Goal: Check status: Check status

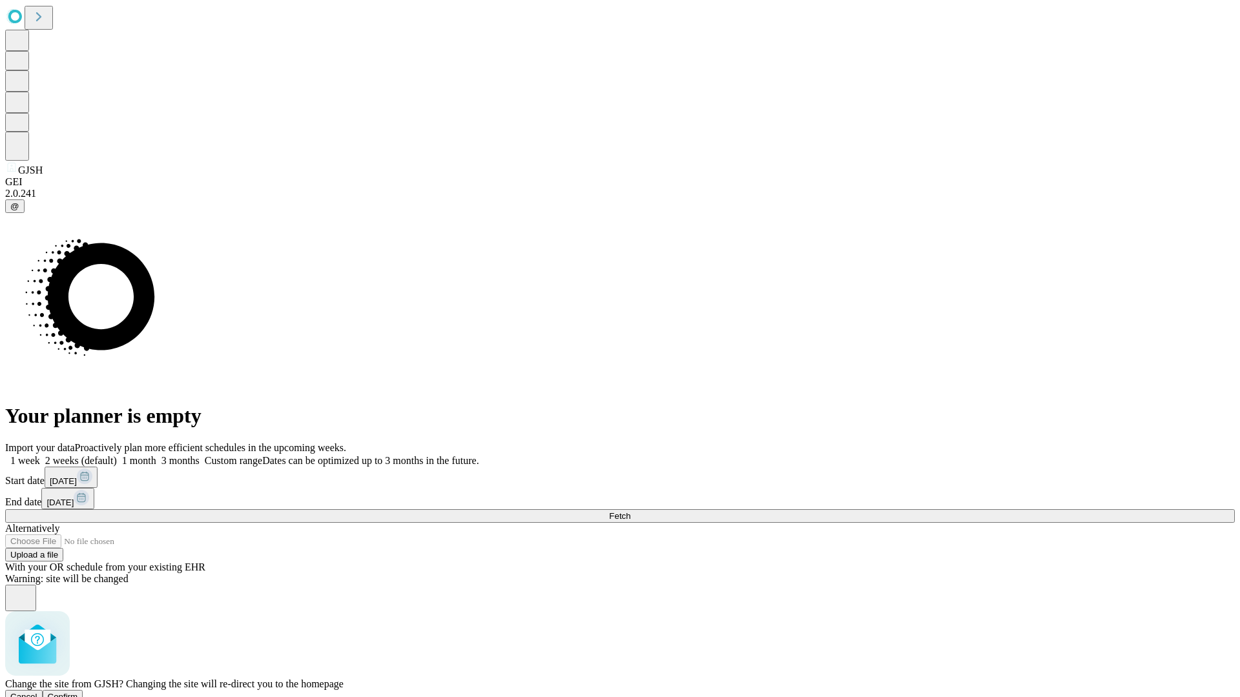
click at [78, 692] on span "Confirm" at bounding box center [63, 697] width 30 height 10
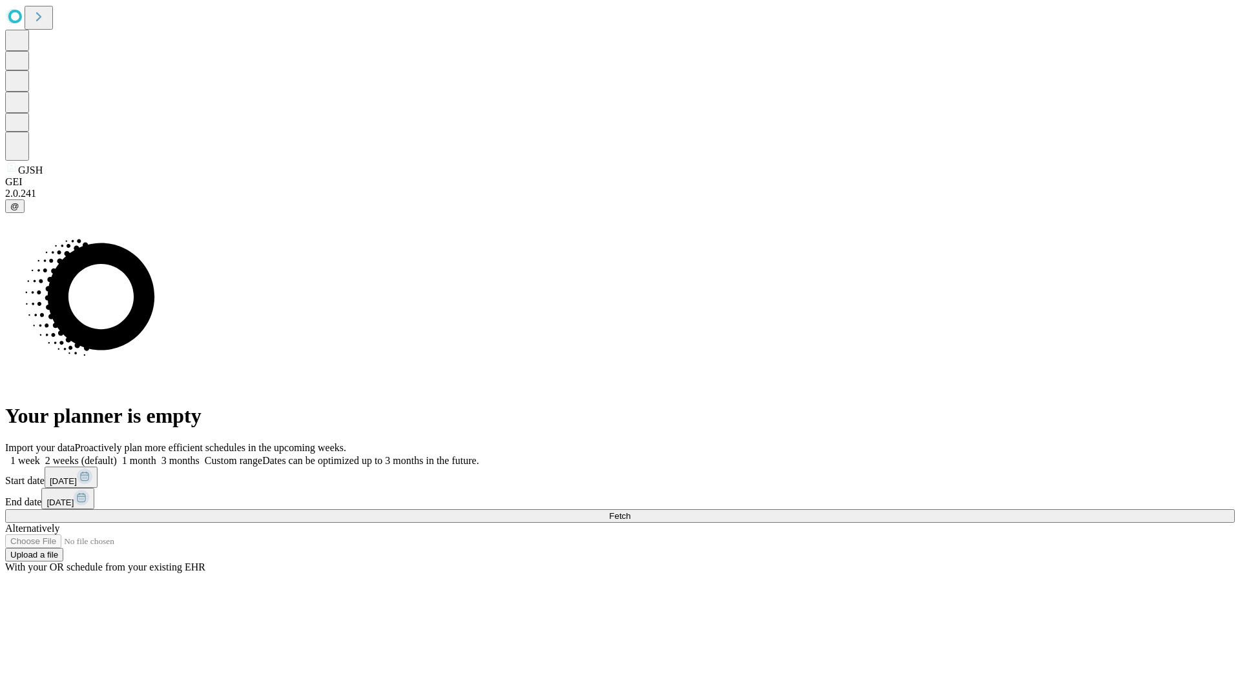
click at [40, 455] on label "1 week" at bounding box center [22, 460] width 35 height 11
click at [630, 511] on span "Fetch" at bounding box center [619, 516] width 21 height 10
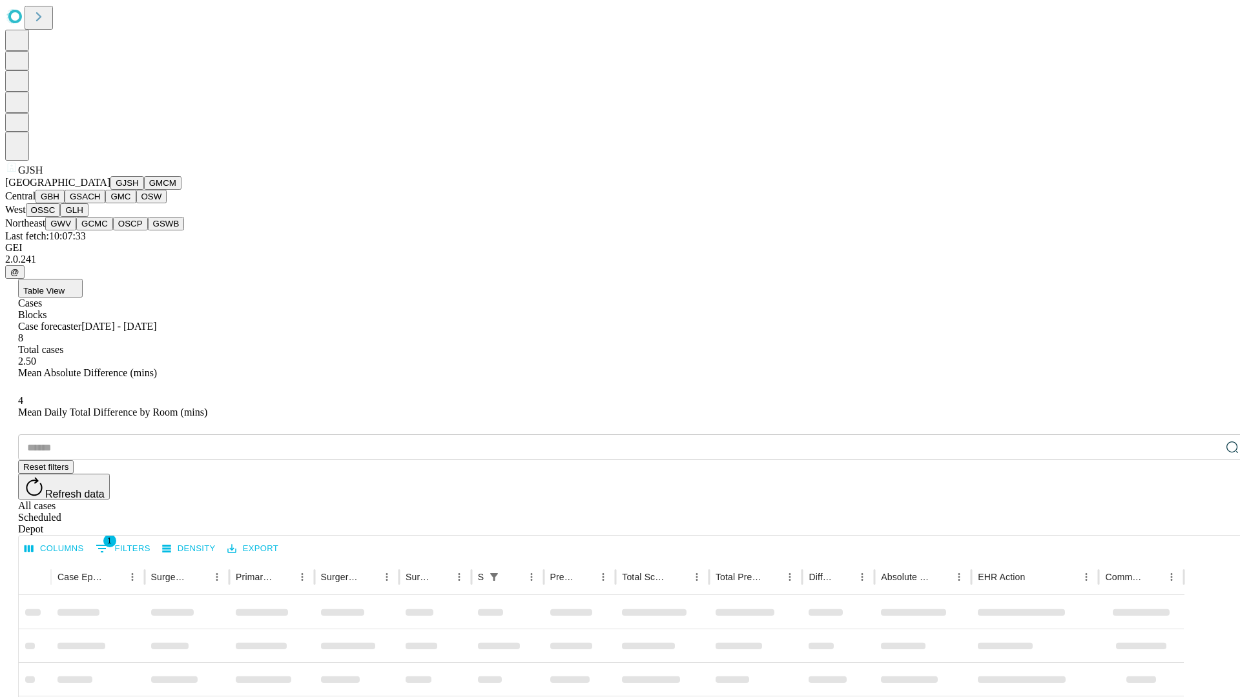
click at [144, 190] on button "GMCM" at bounding box center [162, 183] width 37 height 14
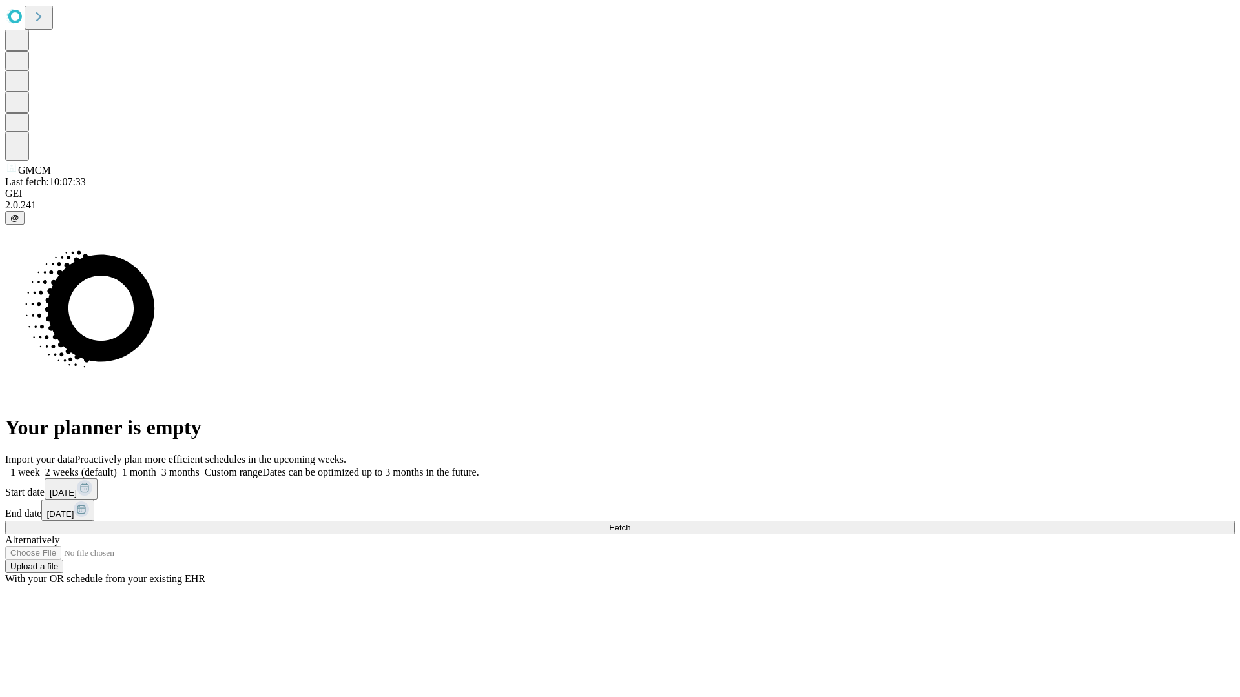
click at [40, 467] on label "1 week" at bounding box center [22, 472] width 35 height 11
click at [630, 523] on span "Fetch" at bounding box center [619, 528] width 21 height 10
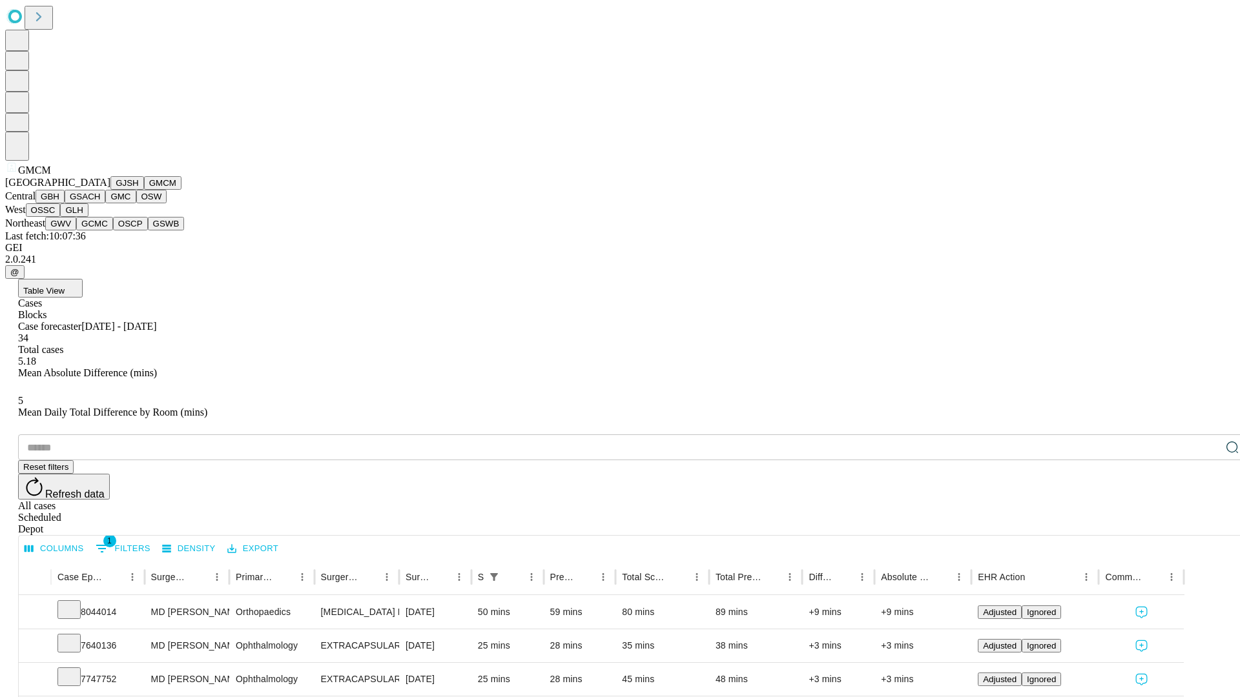
click at [65, 203] on button "GBH" at bounding box center [50, 197] width 29 height 14
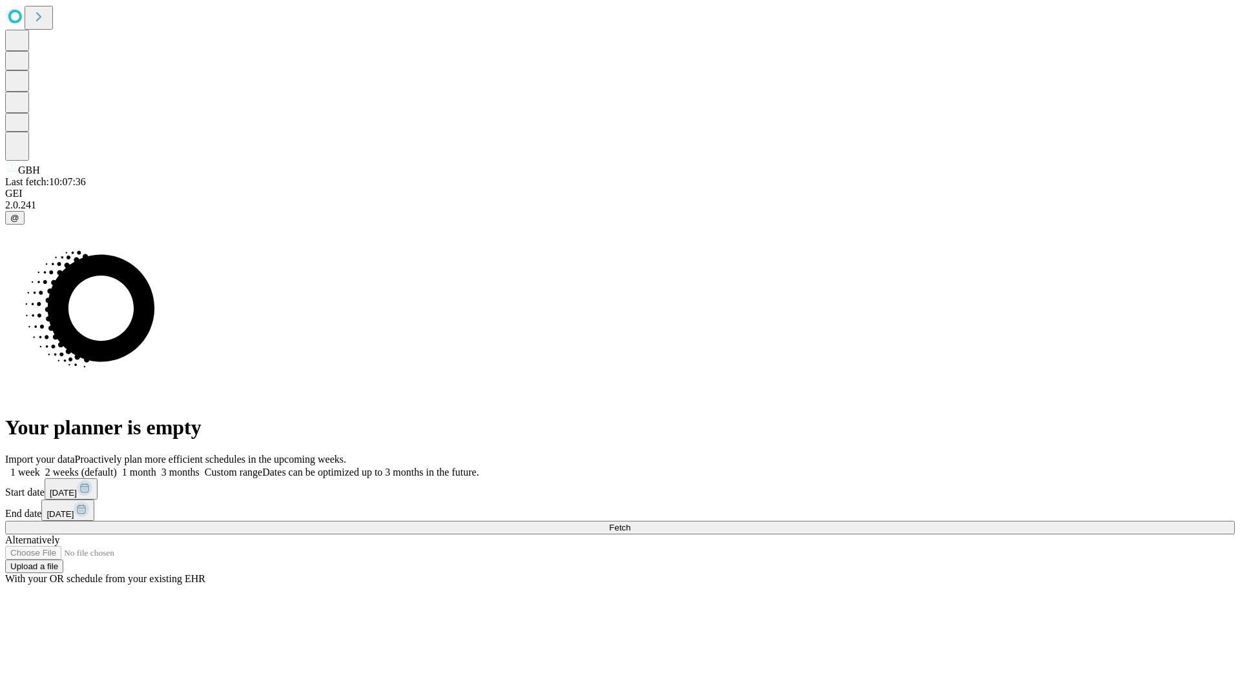
click at [40, 467] on label "1 week" at bounding box center [22, 472] width 35 height 11
click at [630, 523] on span "Fetch" at bounding box center [619, 528] width 21 height 10
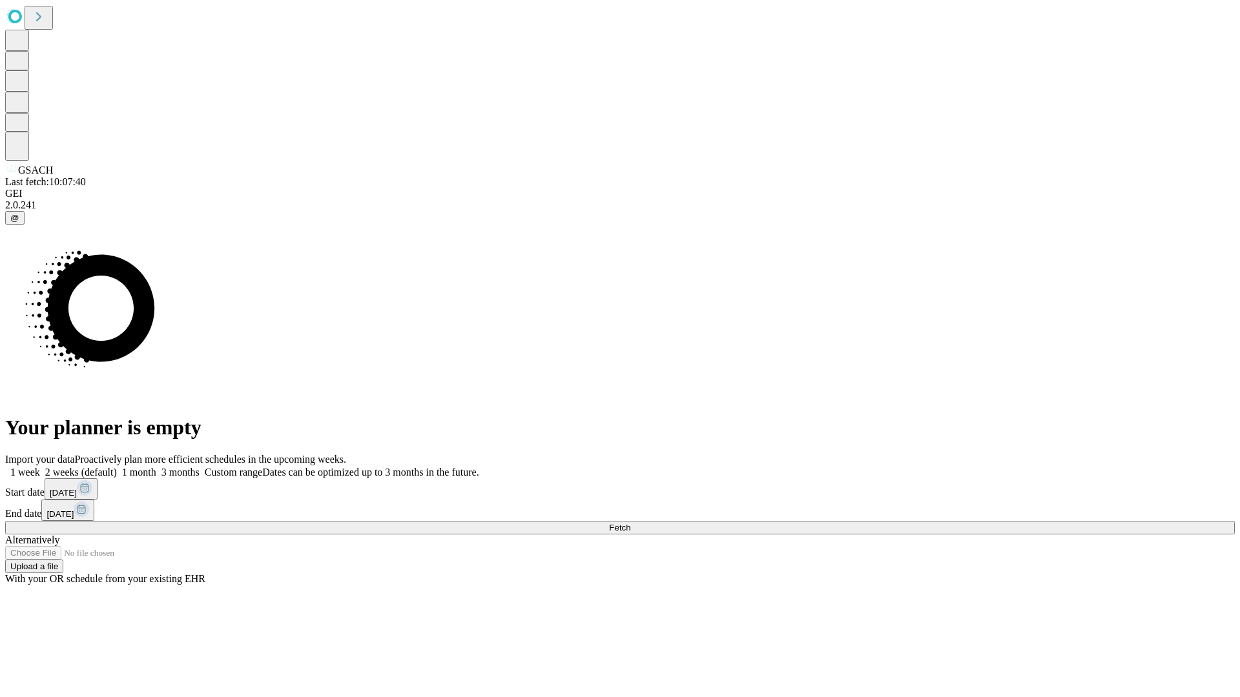
click at [40, 467] on label "1 week" at bounding box center [22, 472] width 35 height 11
click at [630, 523] on span "Fetch" at bounding box center [619, 528] width 21 height 10
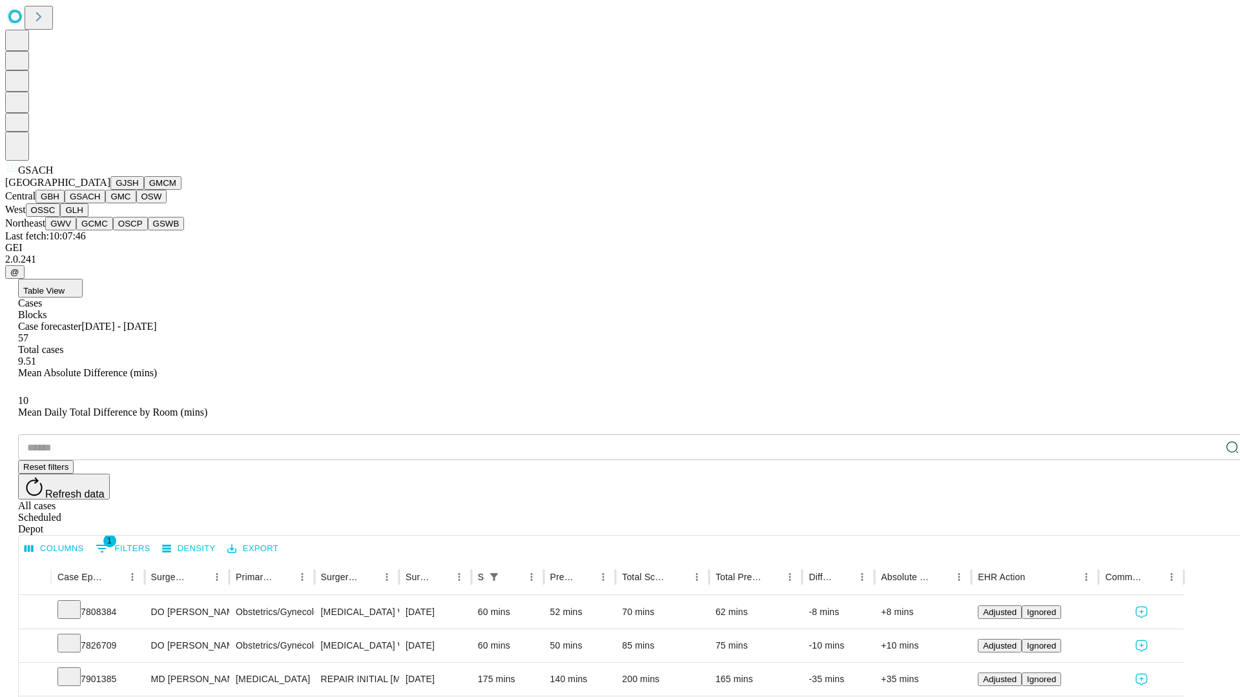
click at [105, 203] on button "GMC" at bounding box center [120, 197] width 30 height 14
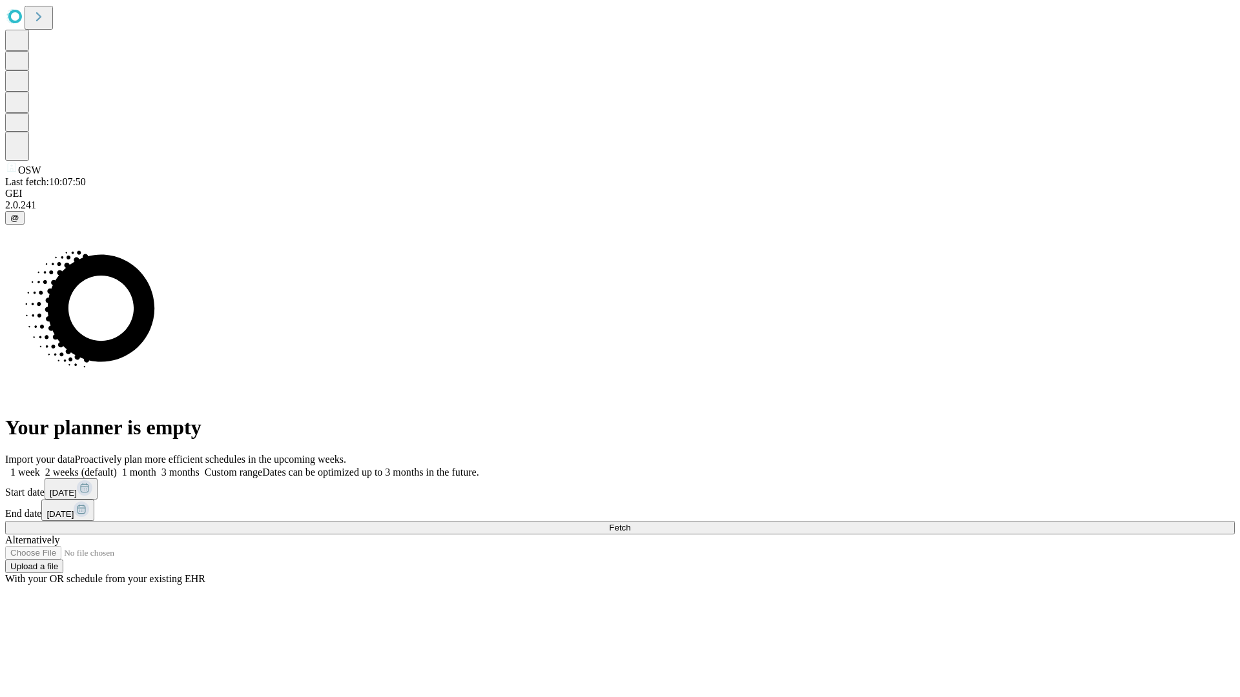
click at [40, 467] on label "1 week" at bounding box center [22, 472] width 35 height 11
click at [630, 523] on span "Fetch" at bounding box center [619, 528] width 21 height 10
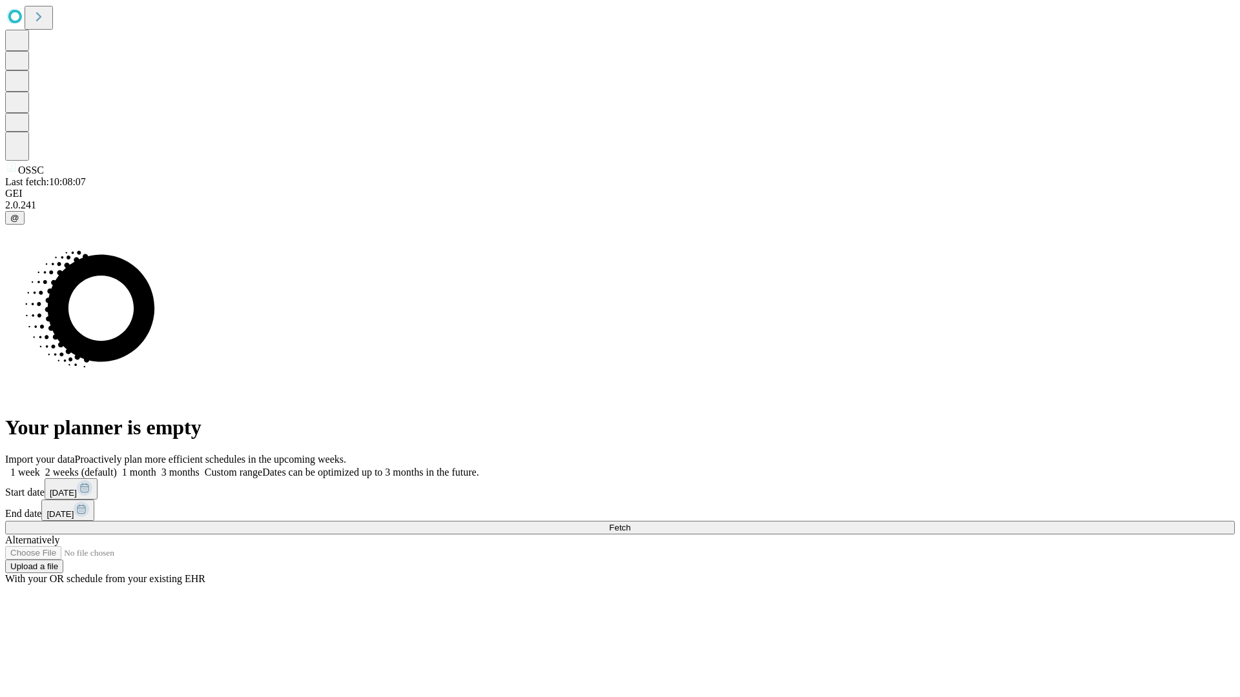
click at [40, 467] on label "1 week" at bounding box center [22, 472] width 35 height 11
click at [630, 523] on span "Fetch" at bounding box center [619, 528] width 21 height 10
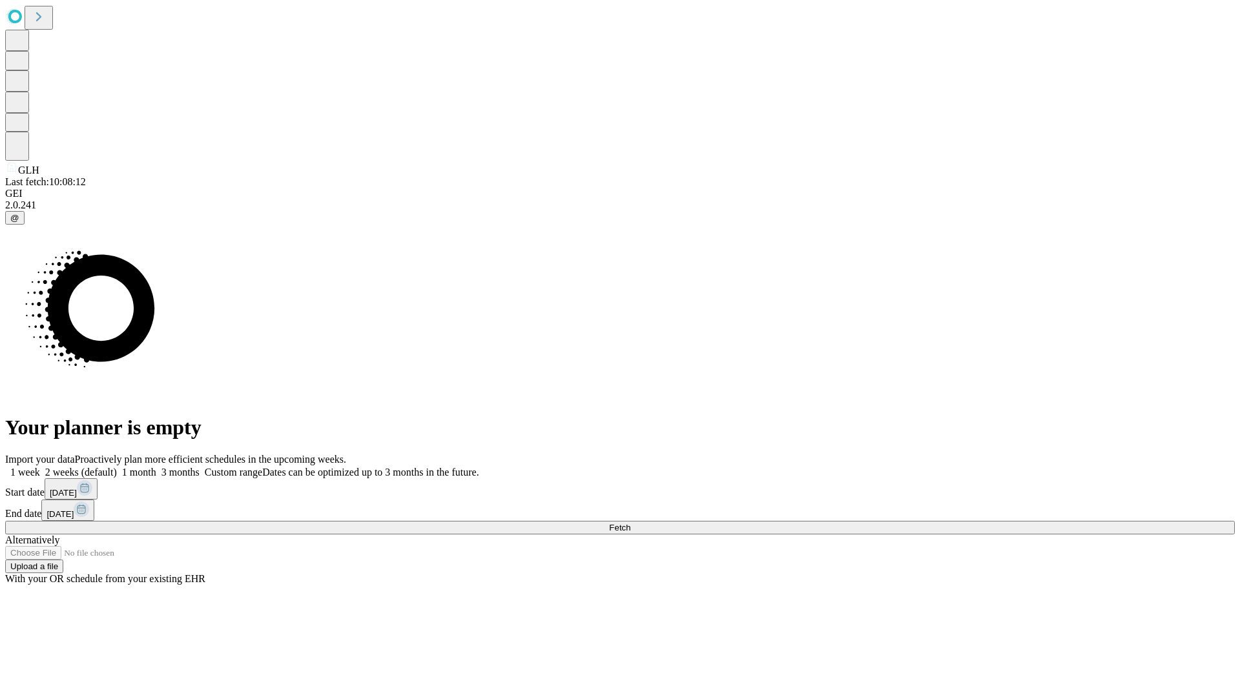
click at [40, 467] on label "1 week" at bounding box center [22, 472] width 35 height 11
click at [630, 523] on span "Fetch" at bounding box center [619, 528] width 21 height 10
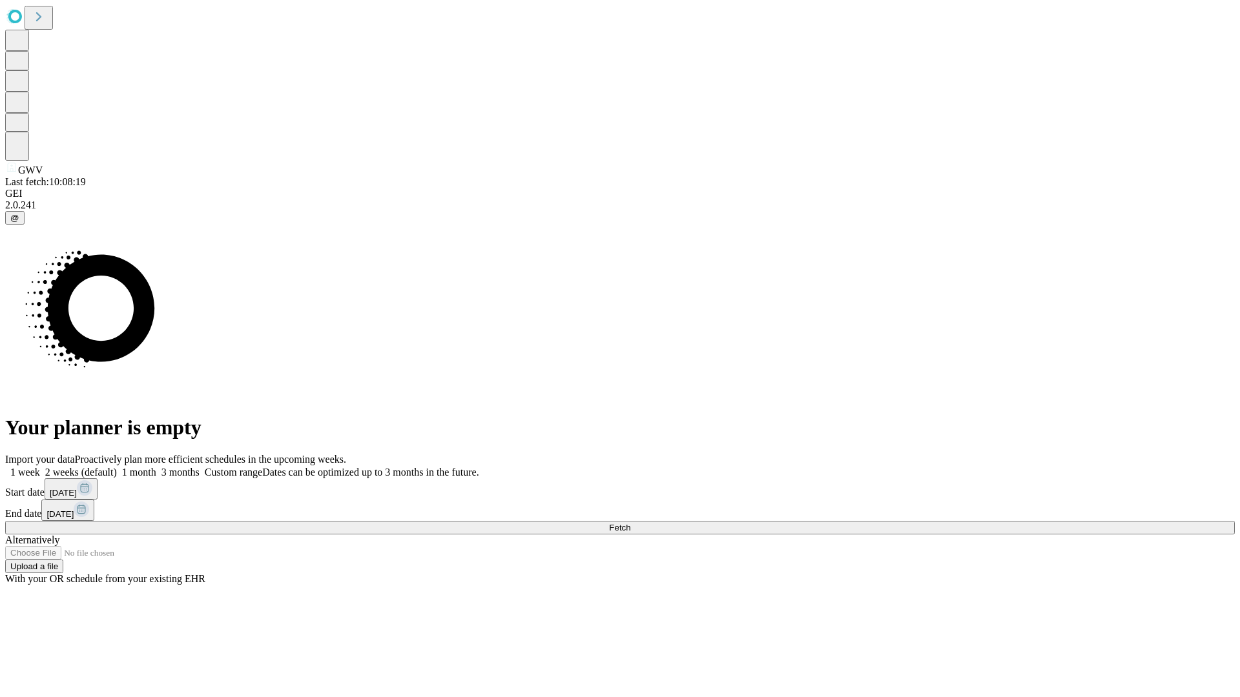
click at [630, 523] on span "Fetch" at bounding box center [619, 528] width 21 height 10
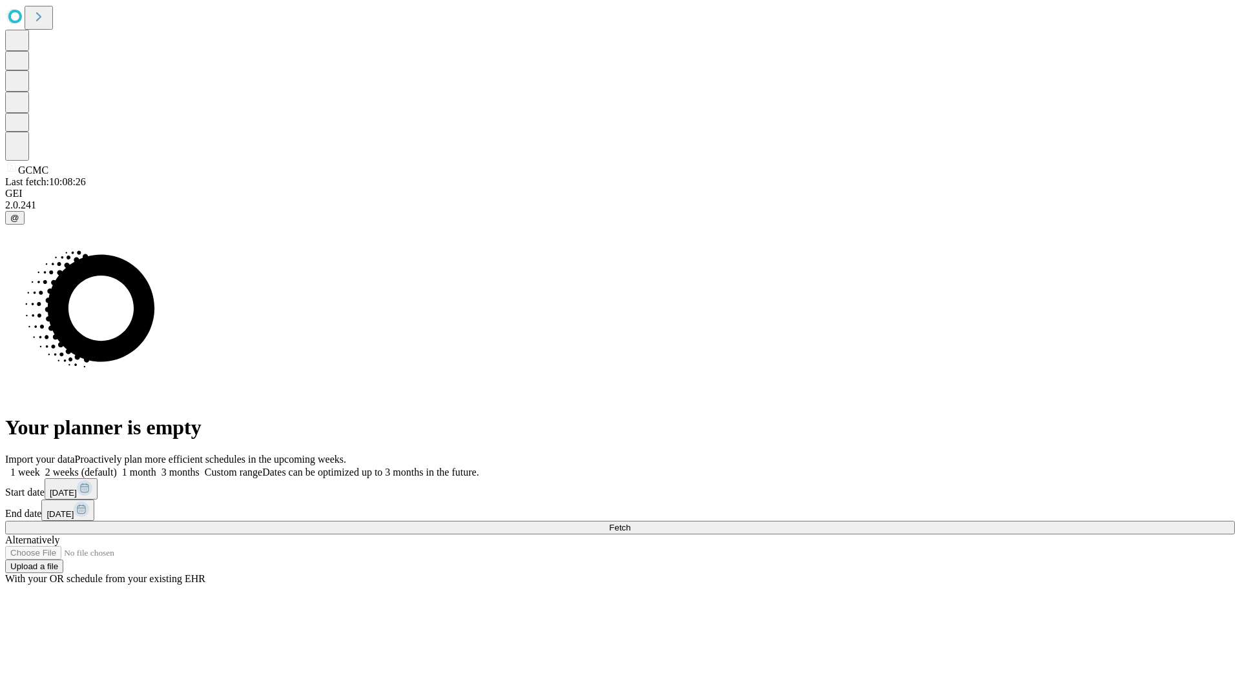
click at [40, 467] on label "1 week" at bounding box center [22, 472] width 35 height 11
click at [630, 523] on span "Fetch" at bounding box center [619, 528] width 21 height 10
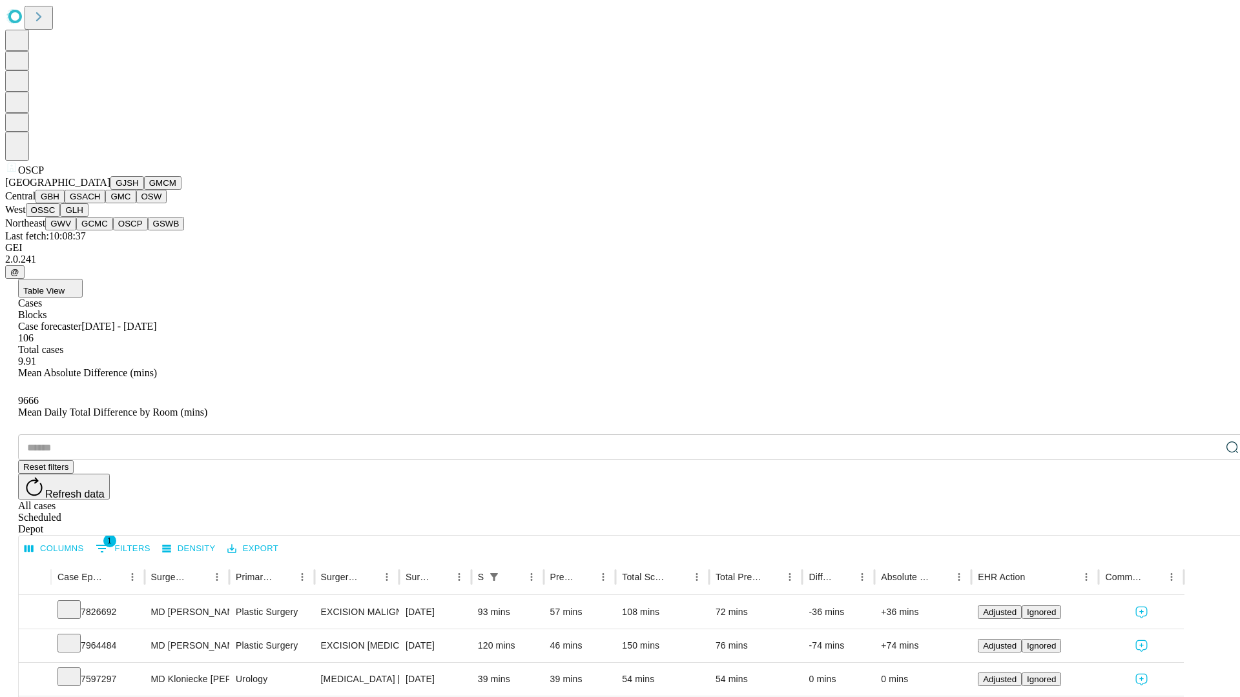
click at [148, 231] on button "GSWB" at bounding box center [166, 224] width 37 height 14
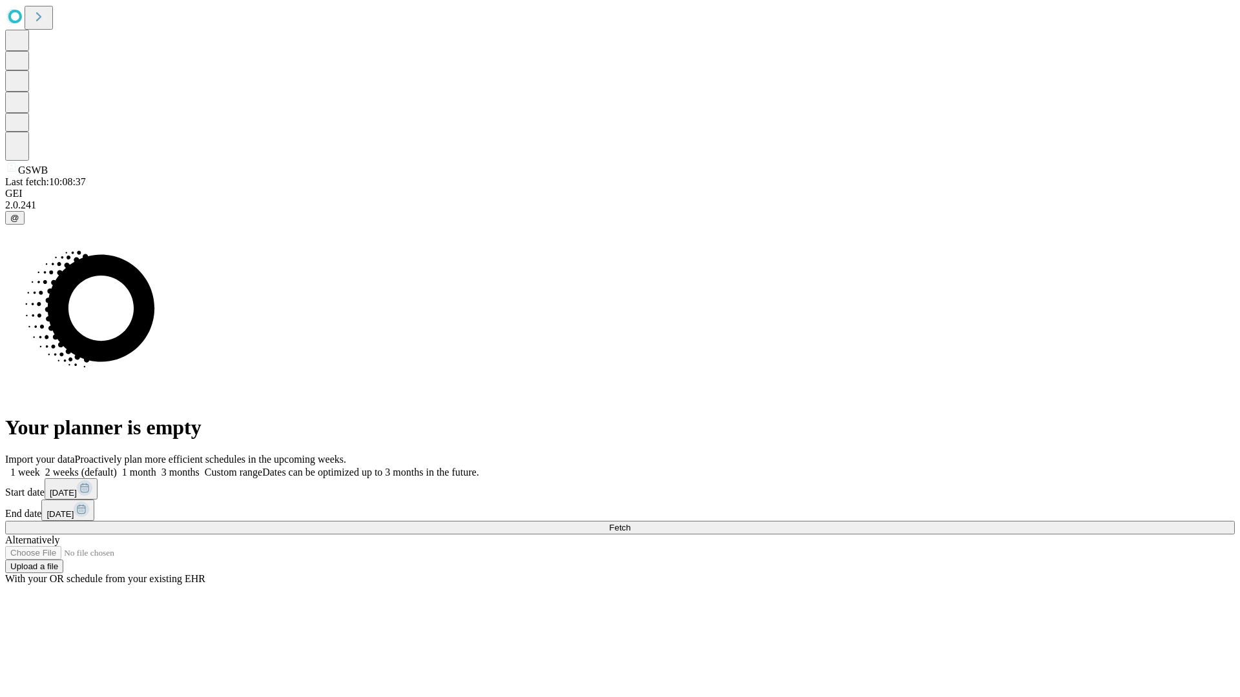
click at [40, 467] on label "1 week" at bounding box center [22, 472] width 35 height 11
click at [630, 523] on span "Fetch" at bounding box center [619, 528] width 21 height 10
